Goal: Task Accomplishment & Management: Manage account settings

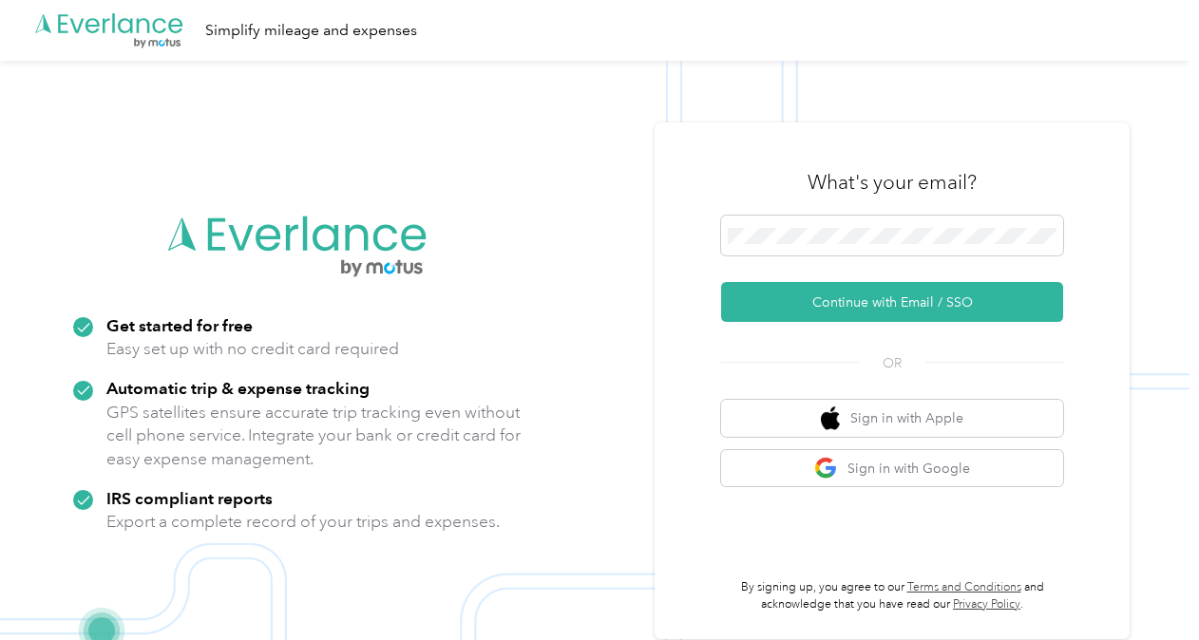
click at [831, 206] on div "What's your email?" at bounding box center [892, 182] width 342 height 67
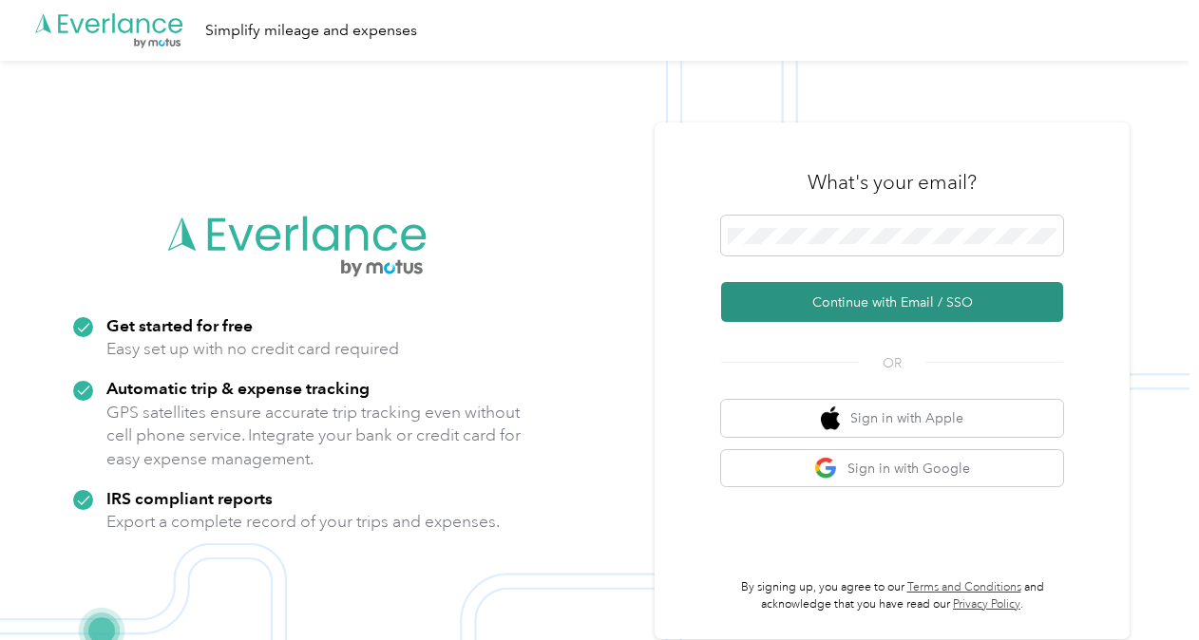
click at [841, 295] on button "Continue with Email / SSO" at bounding box center [892, 302] width 342 height 40
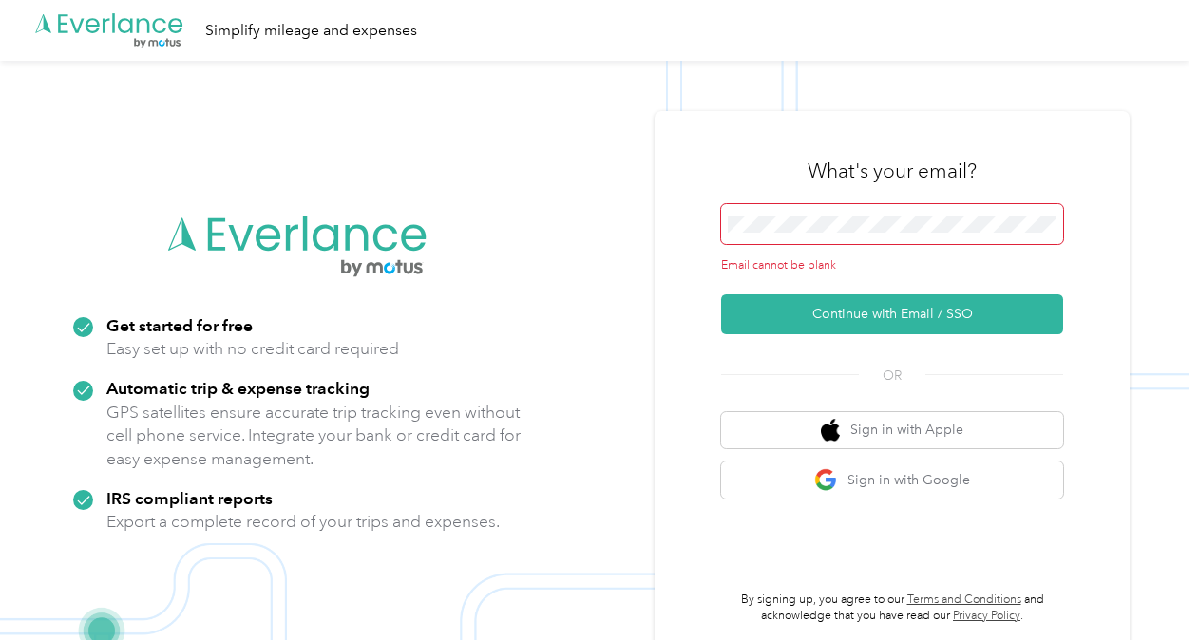
click at [765, 214] on span at bounding box center [892, 224] width 342 height 40
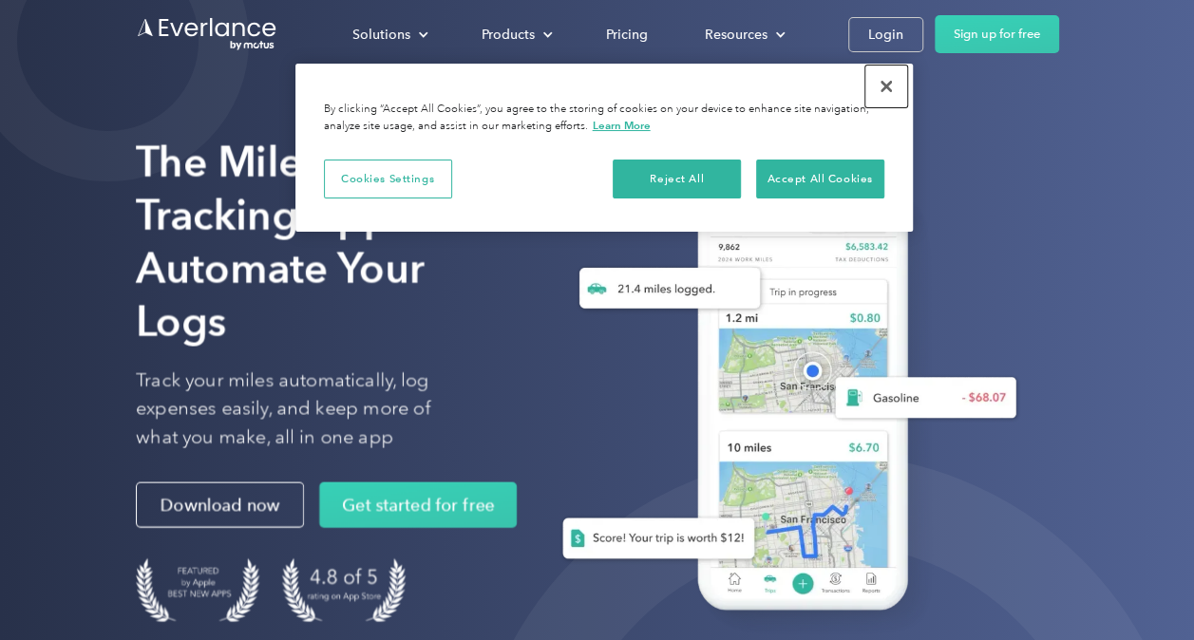
click at [889, 82] on button "Close" at bounding box center [886, 87] width 42 height 42
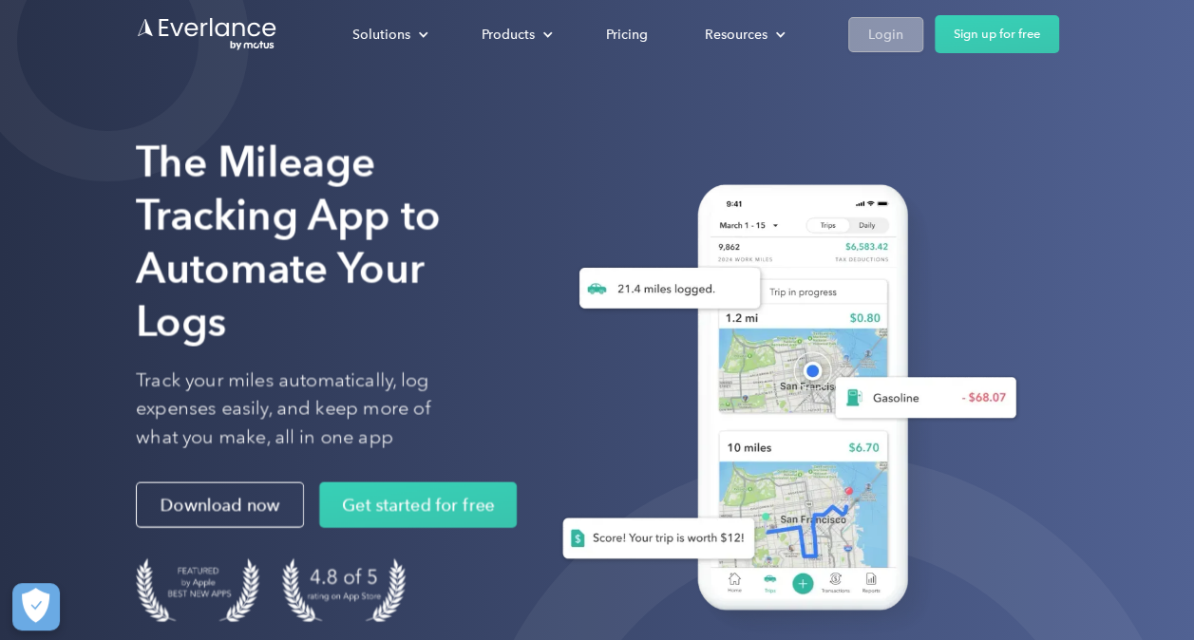
click at [868, 34] on div "Login" at bounding box center [885, 35] width 35 height 24
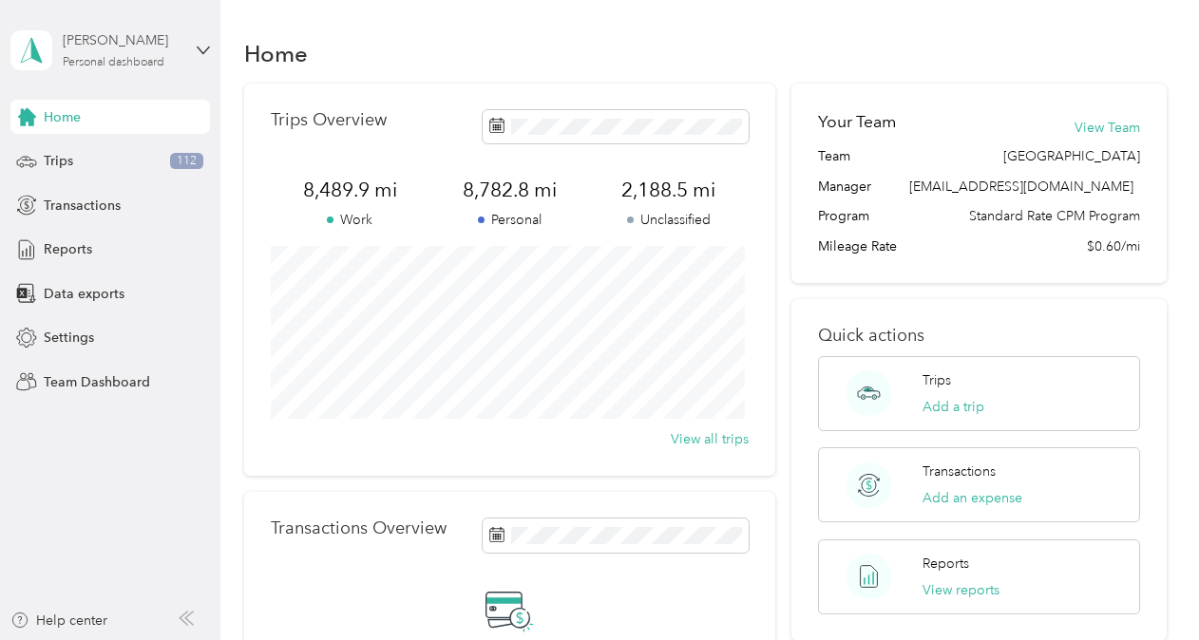
click at [119, 67] on div "Personal dashboard" at bounding box center [114, 62] width 102 height 11
click at [78, 162] on div "Team dashboard" at bounding box center [210, 156] width 373 height 33
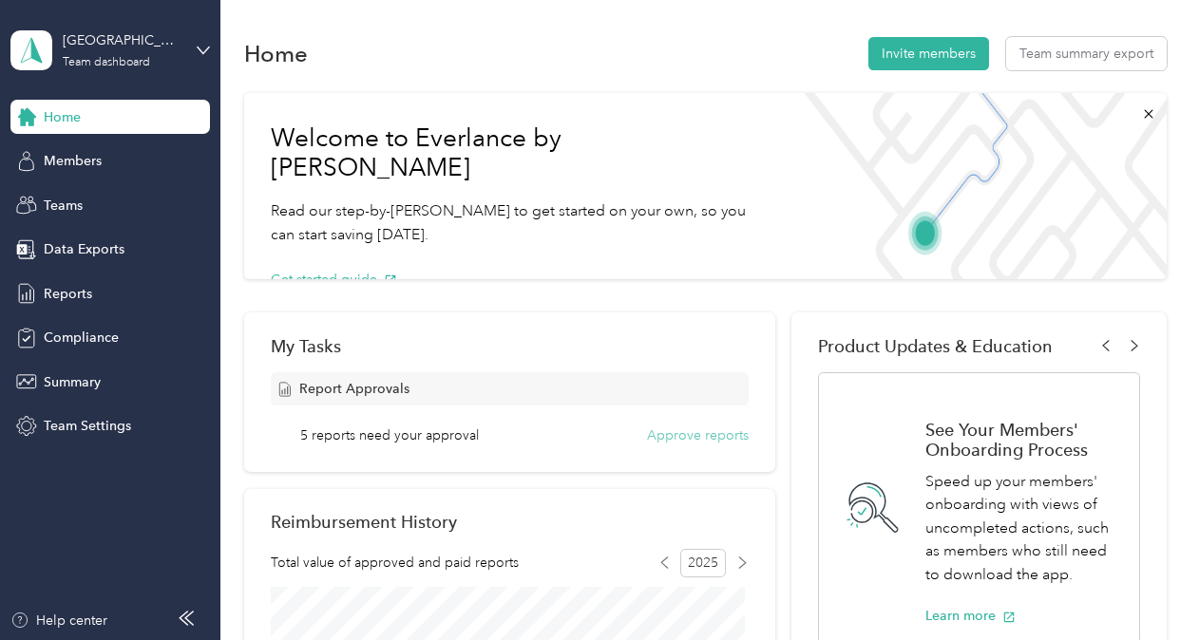
click at [701, 429] on button "Approve reports" at bounding box center [698, 436] width 102 height 20
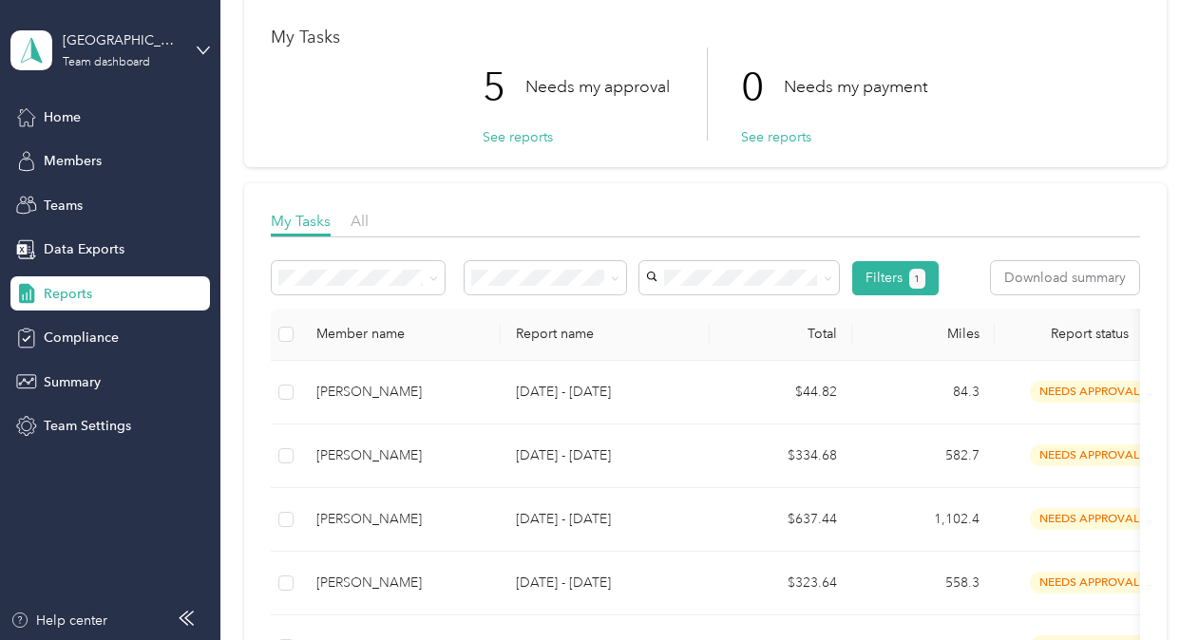
scroll to position [259, 0]
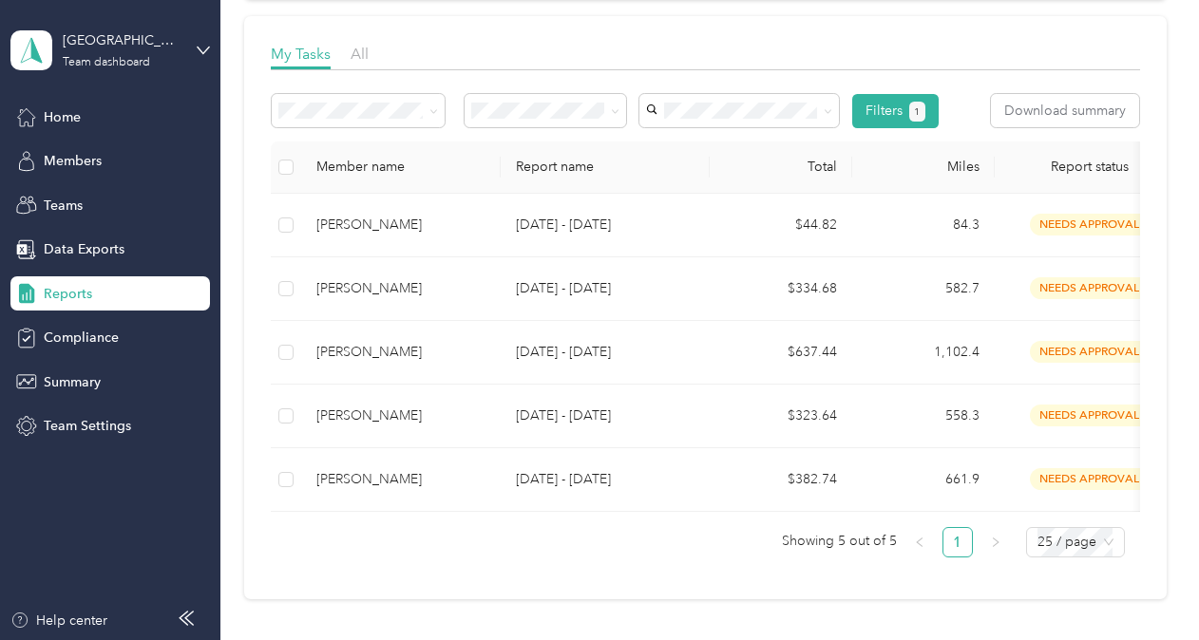
click at [240, 493] on div "Reports My Tasks 5 Needs my approval See reports 0 Needs my payment See reports…" at bounding box center [704, 221] width 969 height 961
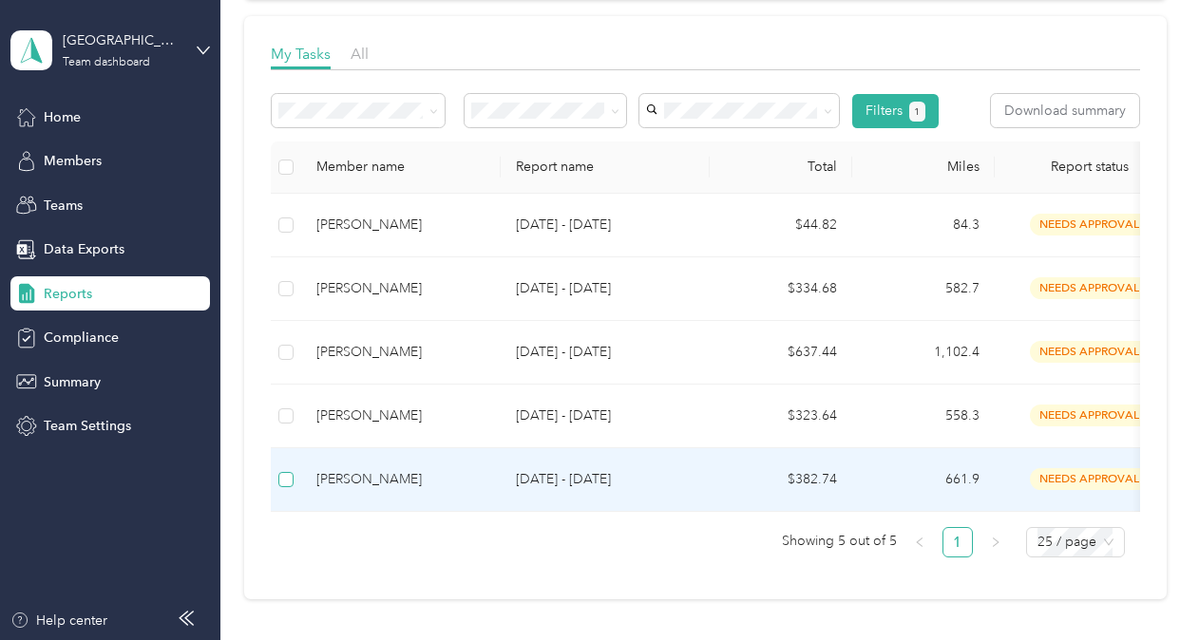
drag, startPoint x: 240, startPoint y: 493, endPoint x: 288, endPoint y: 487, distance: 47.8
click at [288, 487] on label at bounding box center [285, 479] width 15 height 21
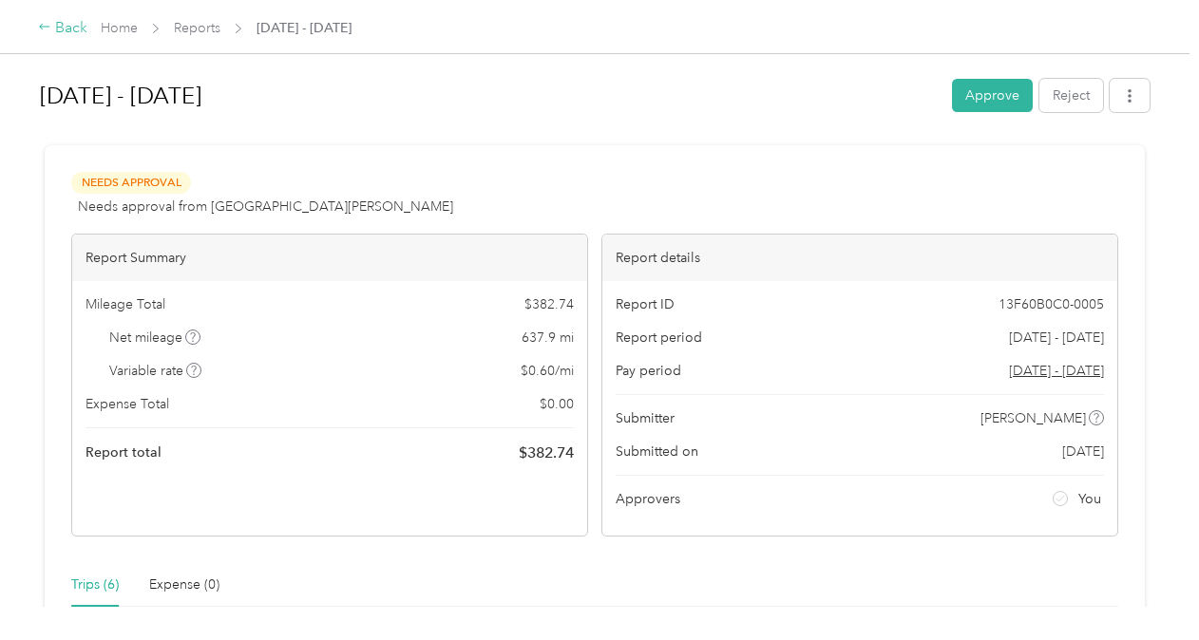
click at [65, 26] on div "Back" at bounding box center [62, 28] width 49 height 23
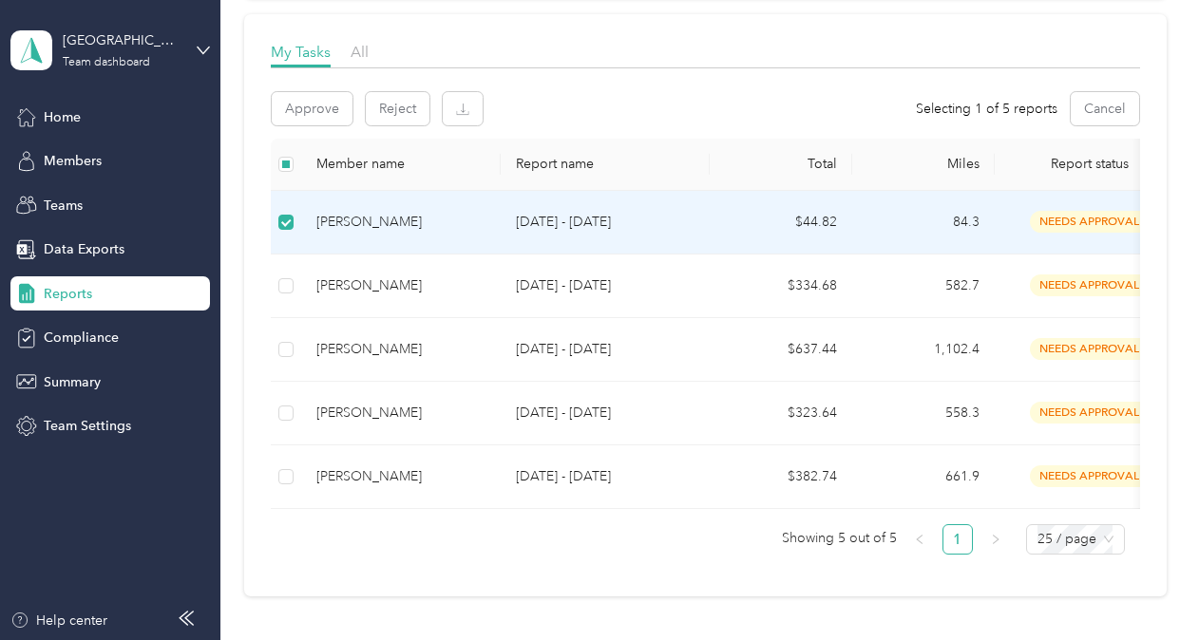
scroll to position [332, 0]
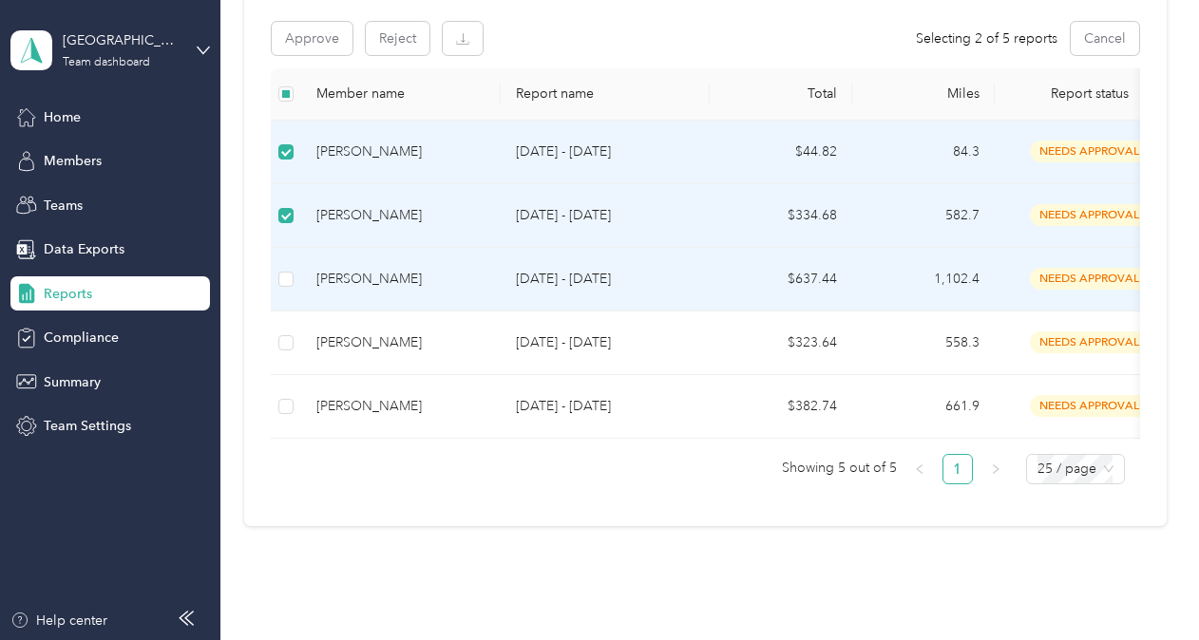
click at [281, 291] on td at bounding box center [286, 280] width 30 height 64
click at [414, 265] on td "Arijit Sarkar" at bounding box center [401, 280] width 200 height 64
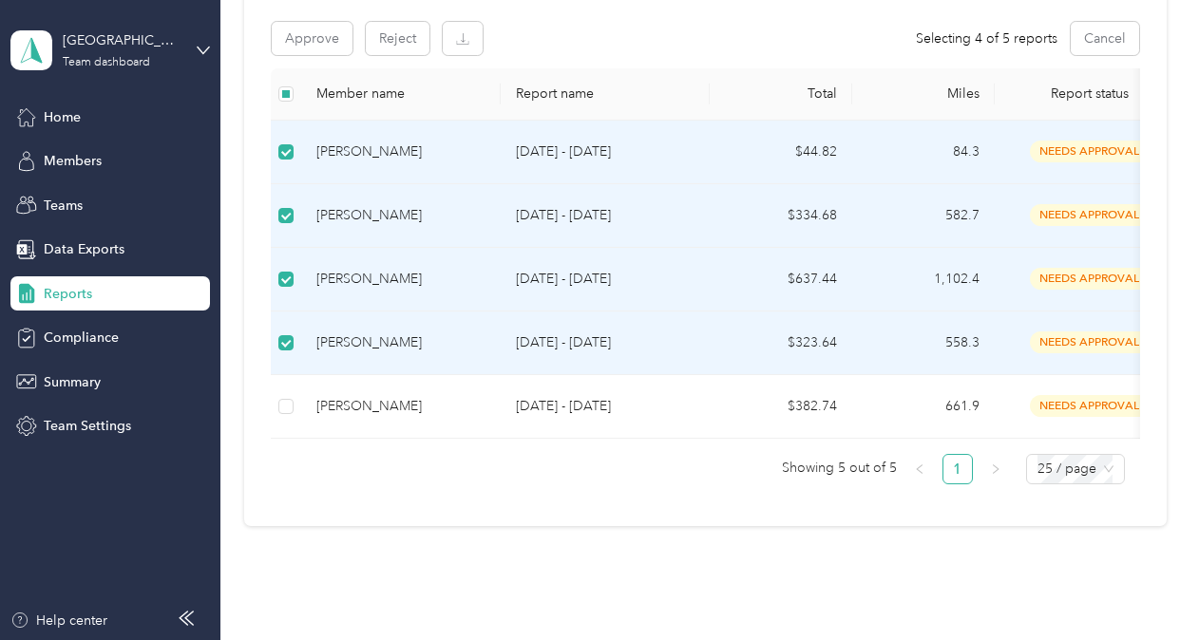
click at [1152, 213] on div "My Tasks All Approve Reject Selecting 4 of 5 reports Cancel Member name Report …" at bounding box center [705, 235] width 922 height 582
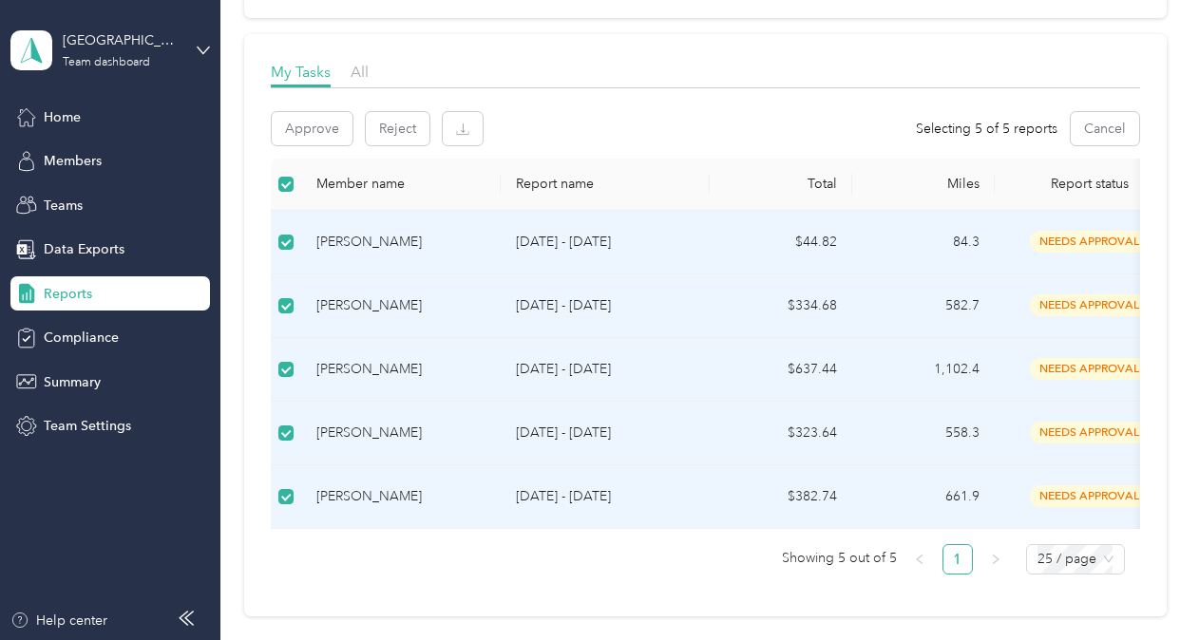
scroll to position [222, 0]
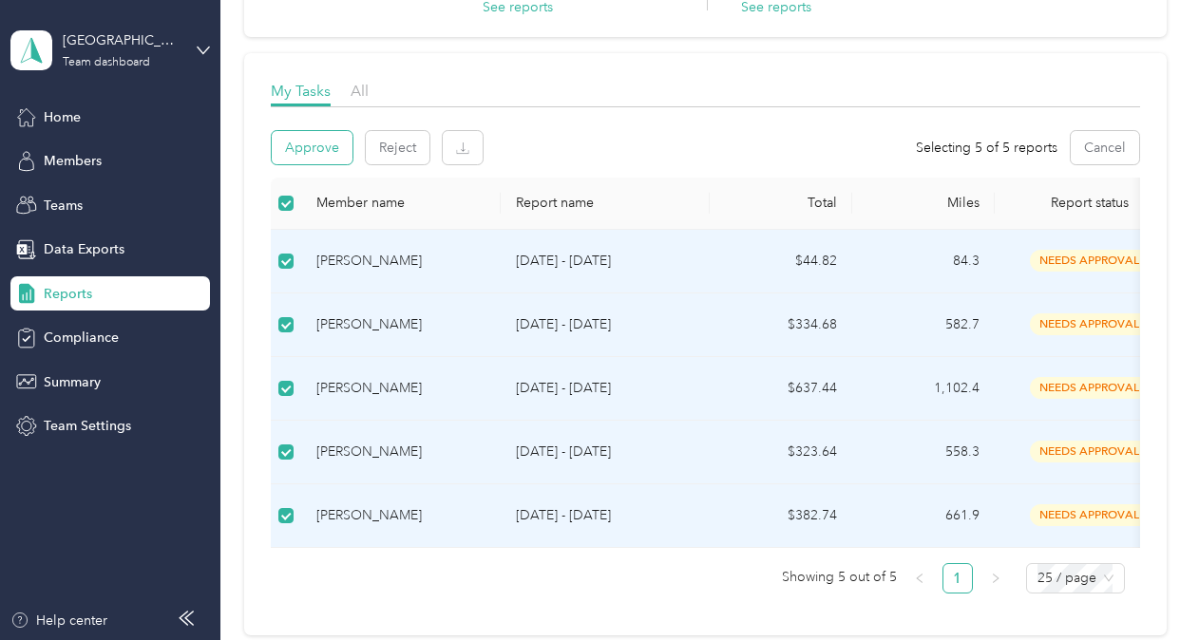
click at [310, 141] on button "Approve" at bounding box center [312, 147] width 81 height 33
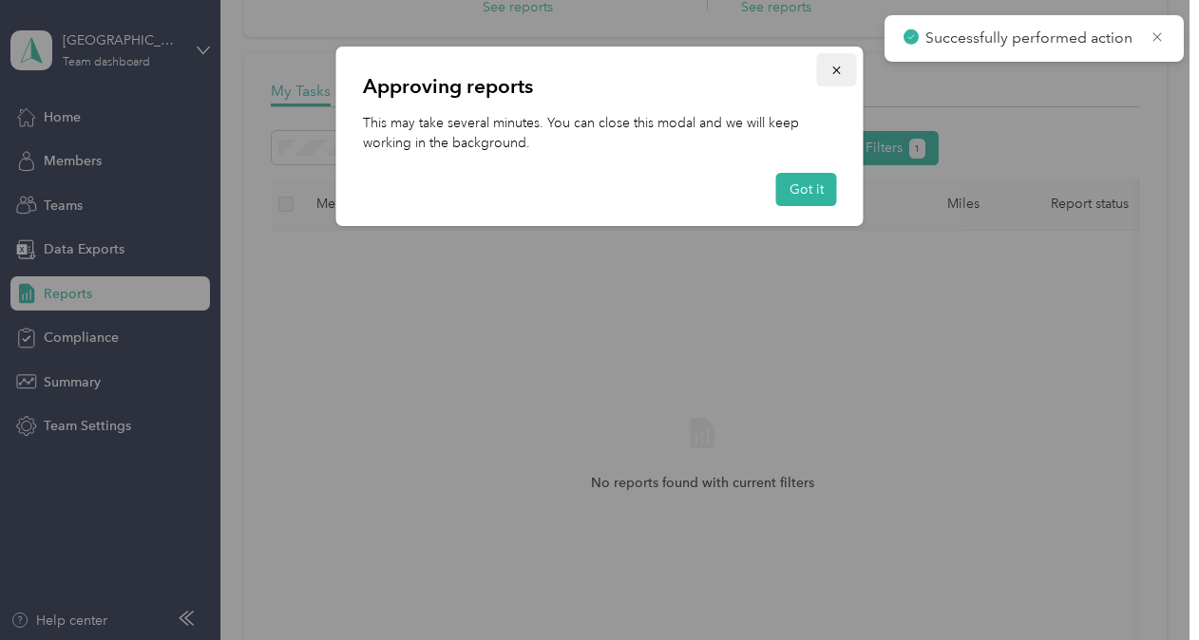
click at [844, 72] on button "button" at bounding box center [837, 69] width 40 height 33
